Goal: Task Accomplishment & Management: Manage account settings

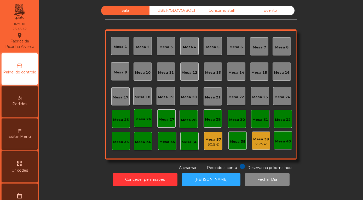
scroll to position [149, 0]
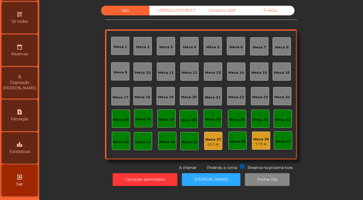
click at [22, 148] on div "leaderboard Estatísticas" at bounding box center [20, 148] width 36 height 31
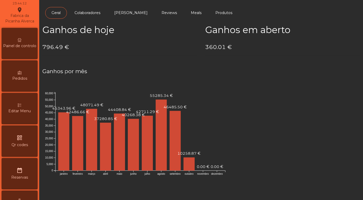
click at [20, 43] on span "Painel de controlo" at bounding box center [19, 45] width 33 height 5
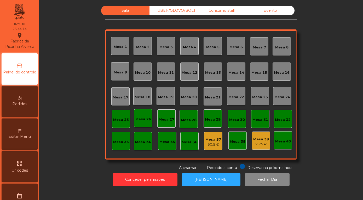
click at [272, 15] on div "Evento" at bounding box center [270, 11] width 48 height 10
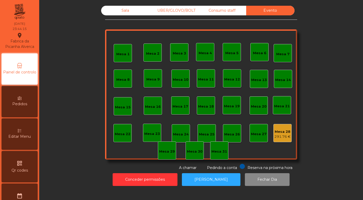
click at [284, 140] on div "291.76 €" at bounding box center [282, 136] width 16 height 5
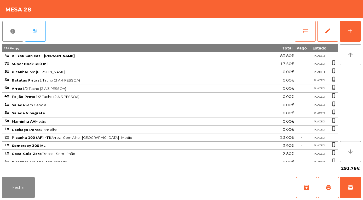
click at [298, 32] on button "sync_alt" at bounding box center [304, 31] width 21 height 21
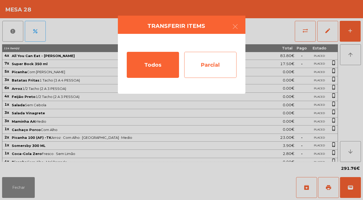
click at [203, 67] on div "Parcial" at bounding box center [210, 65] width 52 height 26
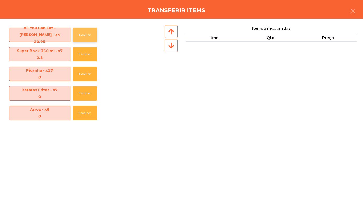
click at [86, 37] on button "Escolher" at bounding box center [85, 35] width 24 height 14
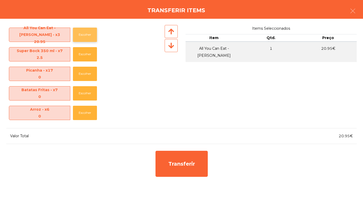
click at [86, 37] on button "Escolher" at bounding box center [85, 35] width 24 height 14
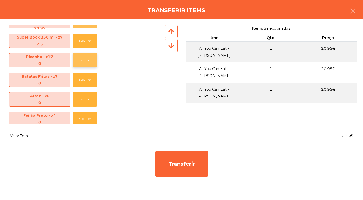
scroll to position [14, 0]
click at [91, 42] on button "Escolher" at bounding box center [85, 41] width 24 height 14
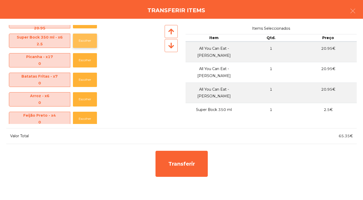
click at [91, 42] on button "Escolher" at bounding box center [85, 41] width 24 height 14
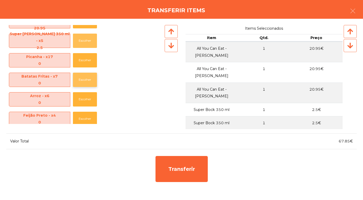
scroll to position [0, 0]
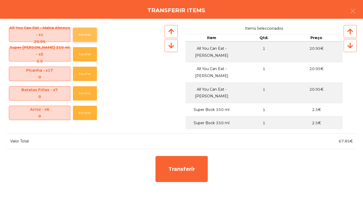
click at [83, 32] on button "Escolher" at bounding box center [85, 35] width 24 height 14
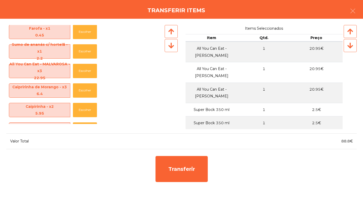
scroll to position [453, 0]
click at [85, 69] on button "Escolher" at bounding box center [85, 71] width 24 height 14
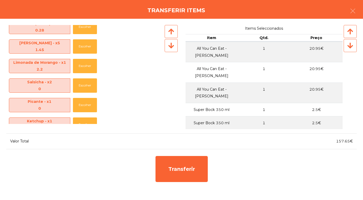
scroll to position [333, 0]
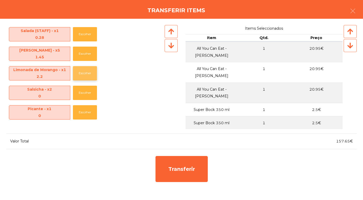
click at [87, 74] on button "Escolher" at bounding box center [85, 73] width 24 height 14
click at [84, 50] on button "Escolher" at bounding box center [85, 54] width 24 height 14
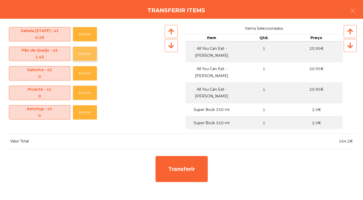
click at [84, 50] on button "Escolher" at bounding box center [85, 54] width 24 height 14
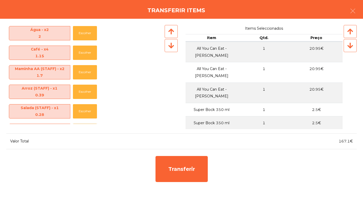
scroll to position [256, 0]
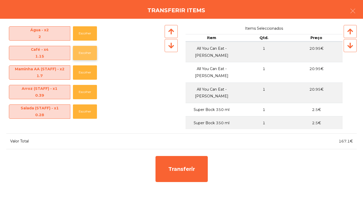
click at [85, 50] on button "Escolher" at bounding box center [85, 53] width 24 height 14
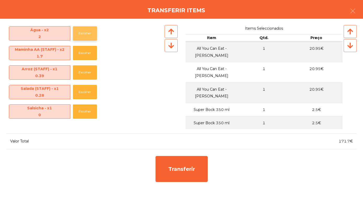
click at [84, 34] on button "Escolher" at bounding box center [85, 33] width 24 height 14
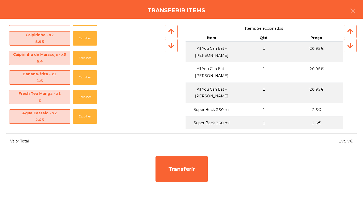
scroll to position [427, 0]
click at [86, 82] on button "Escolher" at bounding box center [85, 77] width 24 height 14
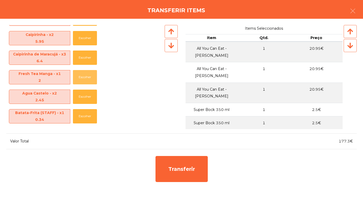
click at [86, 82] on button "Escolher" at bounding box center [85, 77] width 24 height 14
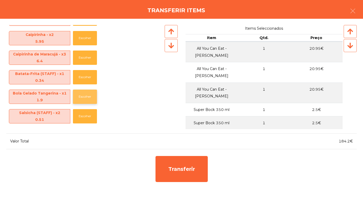
click at [86, 95] on button "Escolher" at bounding box center [85, 97] width 24 height 14
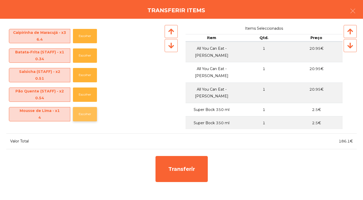
click at [86, 115] on button "Escolher" at bounding box center [85, 114] width 24 height 14
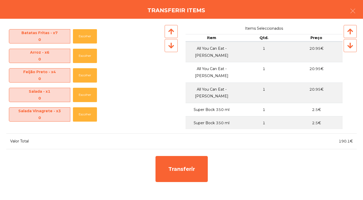
scroll to position [0, 0]
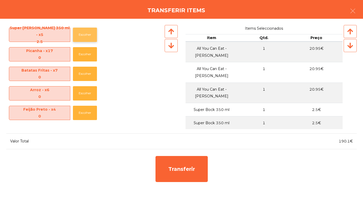
click at [83, 34] on button "Escolher" at bounding box center [85, 35] width 24 height 14
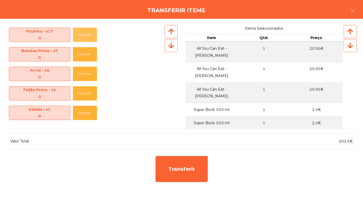
click at [83, 34] on button "Escolher" at bounding box center [85, 35] width 24 height 14
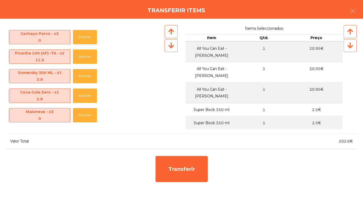
scroll to position [135, 0]
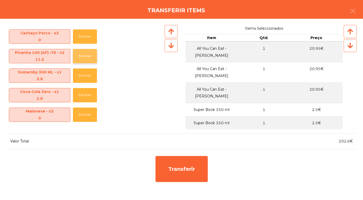
click at [84, 55] on button "Escolher" at bounding box center [85, 56] width 24 height 14
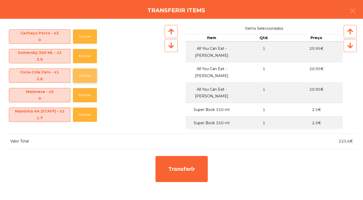
click at [85, 77] on button "Escolher" at bounding box center [85, 76] width 24 height 14
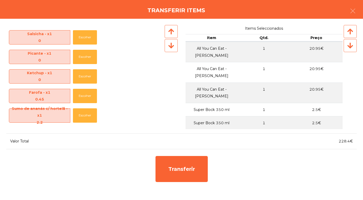
scroll to position [261, 0]
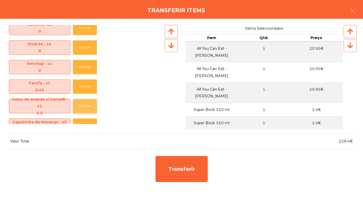
click at [91, 107] on button "Escolher" at bounding box center [85, 106] width 24 height 14
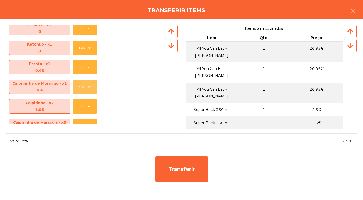
scroll to position [281, 0]
click at [89, 107] on button "Escolher" at bounding box center [85, 106] width 24 height 14
click at [85, 84] on button "Escolher" at bounding box center [85, 87] width 24 height 14
click at [85, 110] on button "Escolher" at bounding box center [85, 106] width 24 height 14
click at [86, 88] on button "Escolher" at bounding box center [85, 87] width 24 height 14
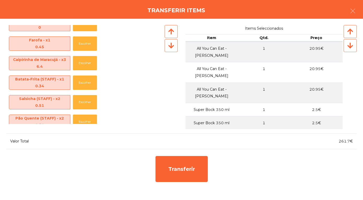
scroll to position [304, 0]
click at [90, 63] on button "Escolher" at bounding box center [85, 63] width 24 height 14
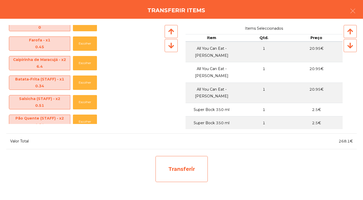
click at [188, 177] on div "Transferir" at bounding box center [181, 169] width 52 height 26
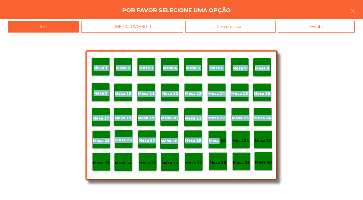
drag, startPoint x: 230, startPoint y: 141, endPoint x: 216, endPoint y: 140, distance: 13.9
click at [216, 140] on div "Mesa 1 Mesa 2 Mesa 3 Mesa 4 Mesa 5 Mesa 6 Mesa 7 Mesa 8 Mesa 9 Mesa 10 Mesa 11 …" at bounding box center [181, 115] width 192 height 131
click at [216, 140] on p "Mesa 30" at bounding box center [217, 141] width 17 height 6
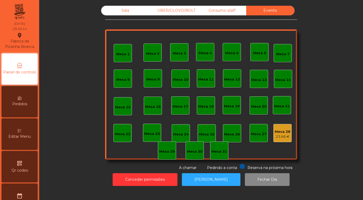
click at [120, 15] on div "Sala" at bounding box center [125, 11] width 48 height 10
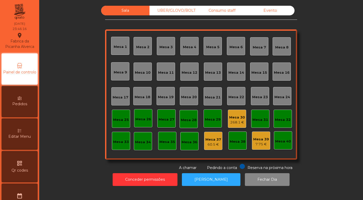
click at [243, 120] on div "Mesa 30" at bounding box center [237, 117] width 16 height 5
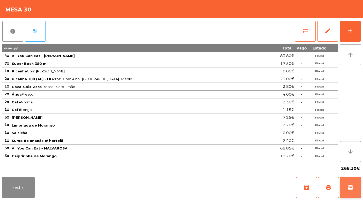
click at [353, 188] on span "wallet" at bounding box center [350, 188] width 6 height 6
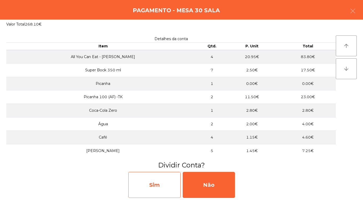
click at [153, 186] on div "Sim" at bounding box center [154, 185] width 52 height 26
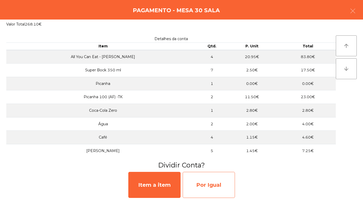
click at [212, 182] on div "Por Igual" at bounding box center [208, 185] width 52 height 26
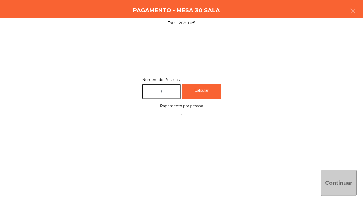
click at [169, 88] on input "text" at bounding box center [161, 91] width 39 height 15
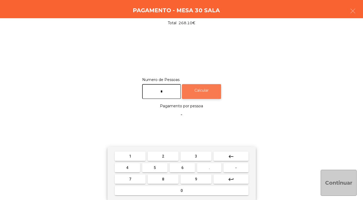
type input "*"
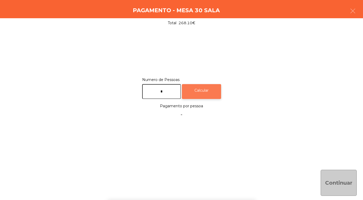
click at [200, 94] on div "Calcular" at bounding box center [201, 91] width 39 height 15
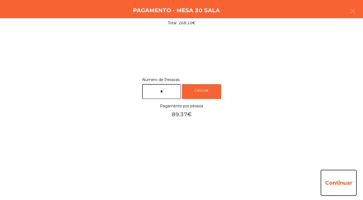
click at [344, 183] on button "Continuar" at bounding box center [338, 183] width 36 height 26
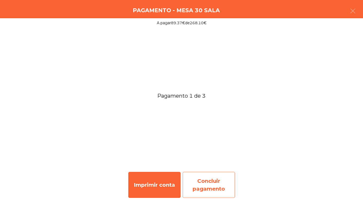
click at [221, 190] on div "Concluir pagamento" at bounding box center [208, 185] width 52 height 26
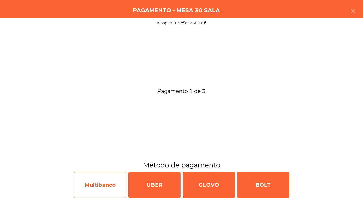
click at [106, 190] on div "Multibanco" at bounding box center [100, 185] width 52 height 26
select select "**"
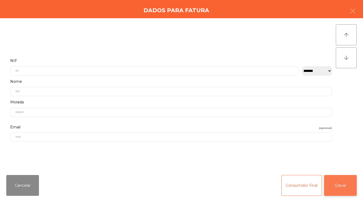
click at [342, 188] on button "Gravar" at bounding box center [340, 185] width 33 height 21
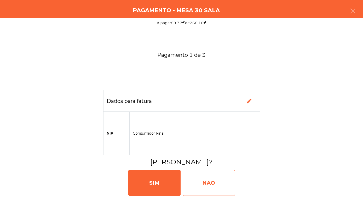
click at [209, 190] on div "NAO" at bounding box center [208, 183] width 52 height 26
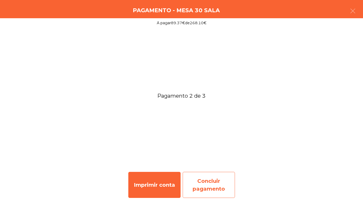
click at [211, 188] on div "Concluir pagamento" at bounding box center [208, 185] width 52 height 26
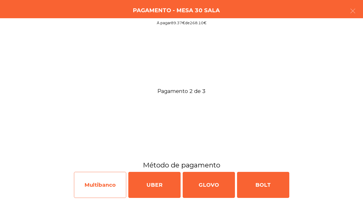
click at [100, 188] on div "Multibanco" at bounding box center [100, 185] width 52 height 26
select select "**"
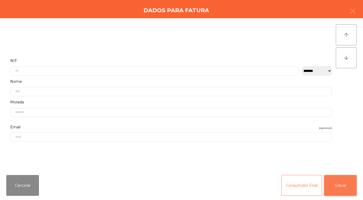
click at [350, 189] on button "Gravar" at bounding box center [340, 185] width 33 height 21
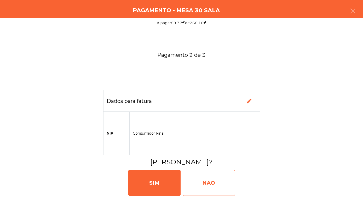
click at [207, 182] on div "NAO" at bounding box center [208, 183] width 52 height 26
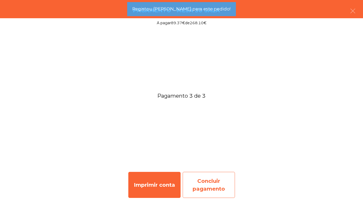
click at [211, 193] on div "Concluir pagamento" at bounding box center [208, 185] width 52 height 26
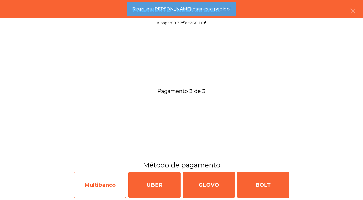
click at [96, 189] on div "Multibanco" at bounding box center [100, 185] width 52 height 26
select select "**"
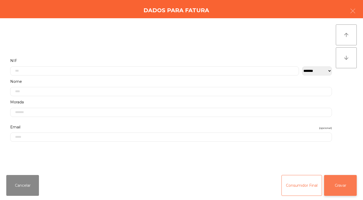
click at [346, 184] on button "Gravar" at bounding box center [340, 185] width 33 height 21
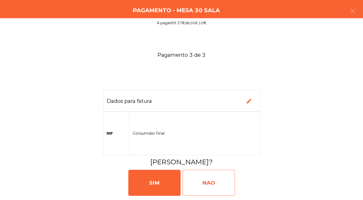
click at [209, 188] on div "NAO" at bounding box center [208, 183] width 52 height 26
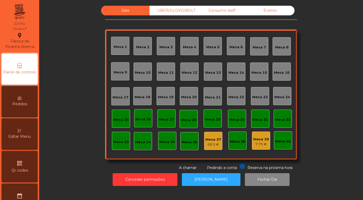
scroll to position [149, 0]
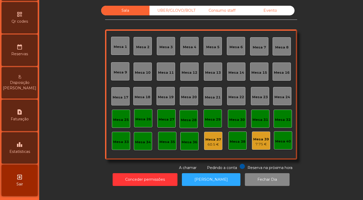
click at [16, 115] on div "request_page Faturação" at bounding box center [20, 115] width 36 height 31
select select "**"
select select "****"
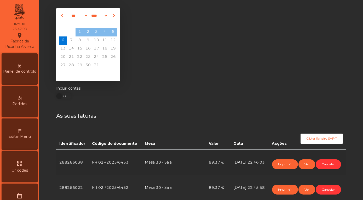
click at [21, 74] on span "Painel de controlo" at bounding box center [19, 71] width 33 height 5
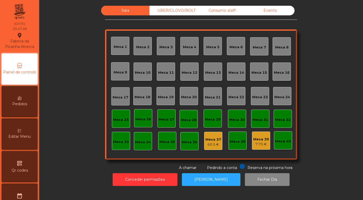
click at [268, 15] on div "Evento" at bounding box center [270, 11] width 48 height 10
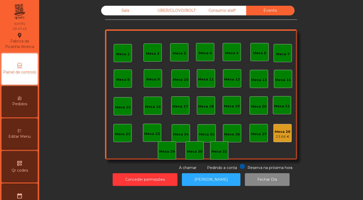
click at [287, 140] on div "23.66 €" at bounding box center [282, 136] width 16 height 5
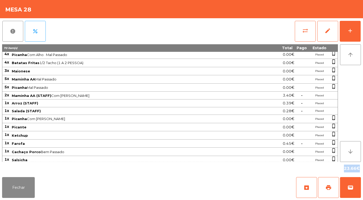
scroll to position [157, 0]
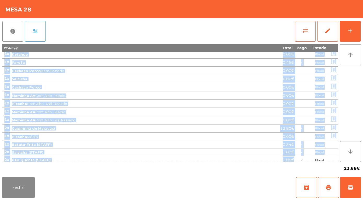
drag, startPoint x: 5, startPoint y: 56, endPoint x: 294, endPoint y: 161, distance: 307.3
click at [294, 161] on tbody "4x Picanha Com Alho · Médio 0.00€ Placed phone_iphone 3x Batatas Fritas 1 Tacho…" at bounding box center [169, 29] width 335 height 269
copy tbody "4x Picanha Com Alho · Médio 0.00€ Placed phone_iphone 3x Batatas Fritas 1 Tacho…"
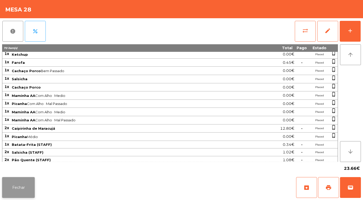
click at [27, 183] on button "Fechar" at bounding box center [18, 187] width 33 height 21
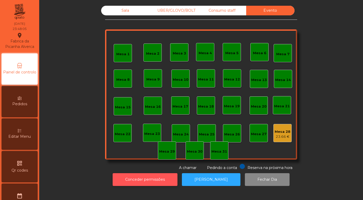
click at [139, 183] on button "Conceder permissões" at bounding box center [145, 180] width 65 height 13
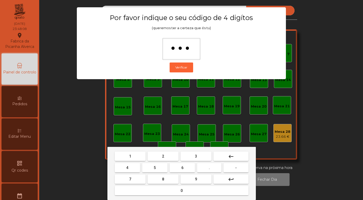
type input "****"
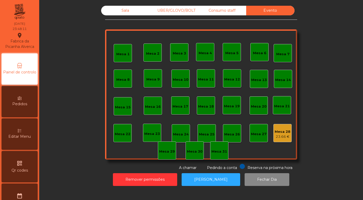
click at [281, 135] on div "Mesa 28" at bounding box center [282, 131] width 16 height 5
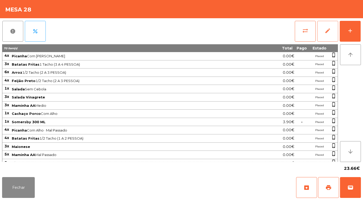
click at [323, 30] on button "edit" at bounding box center [327, 31] width 21 height 21
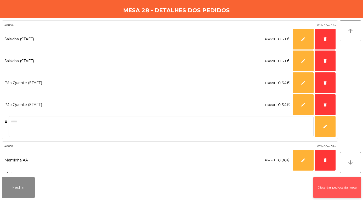
click at [329, 186] on button "Discartar pedidos da mesa" at bounding box center [337, 187] width 48 height 21
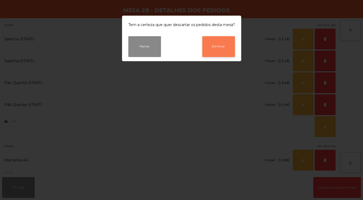
click at [222, 48] on button "Eliminar" at bounding box center [218, 46] width 33 height 21
